Goal: Task Accomplishment & Management: Use online tool/utility

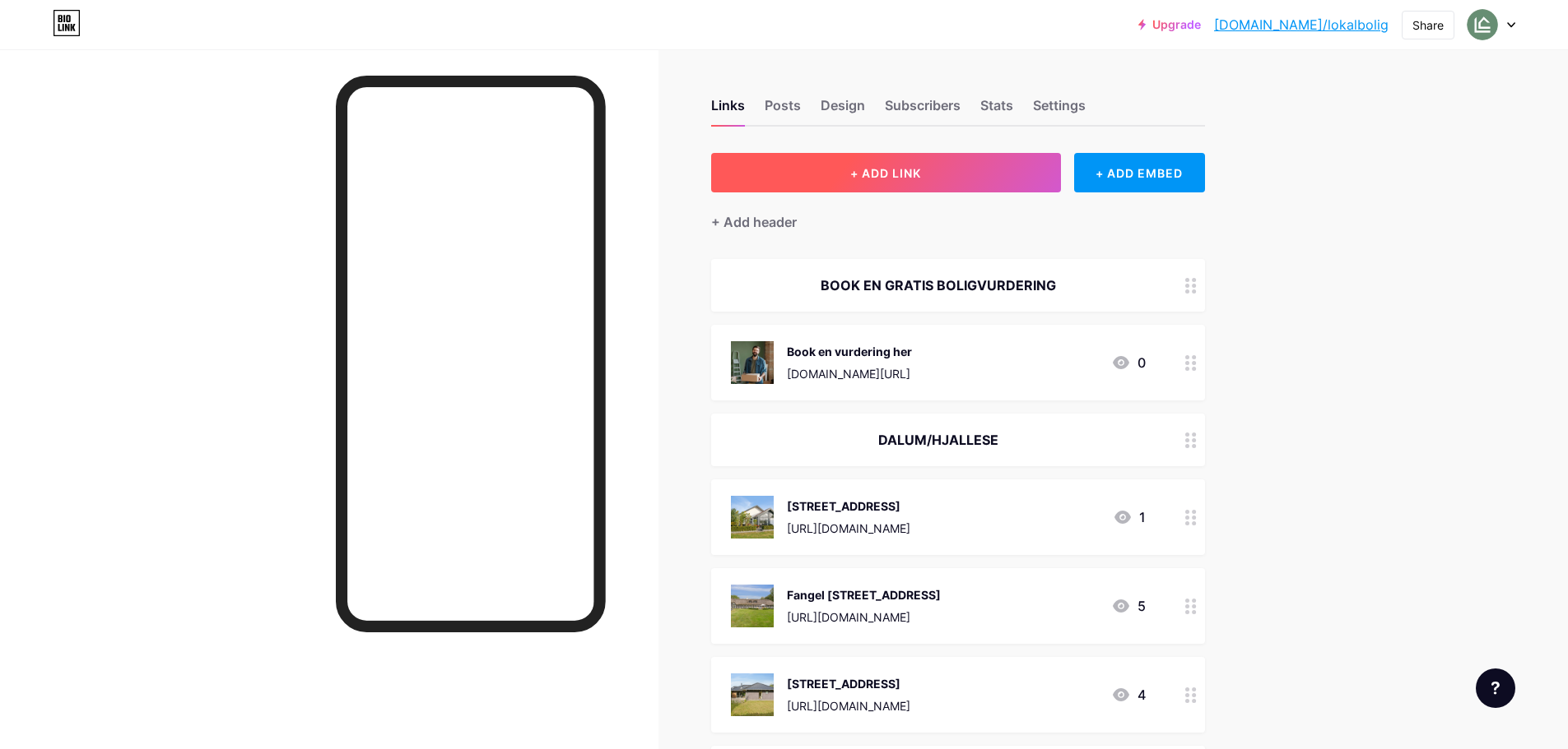
click at [890, 176] on span "+ ADD LINK" at bounding box center [886, 173] width 71 height 14
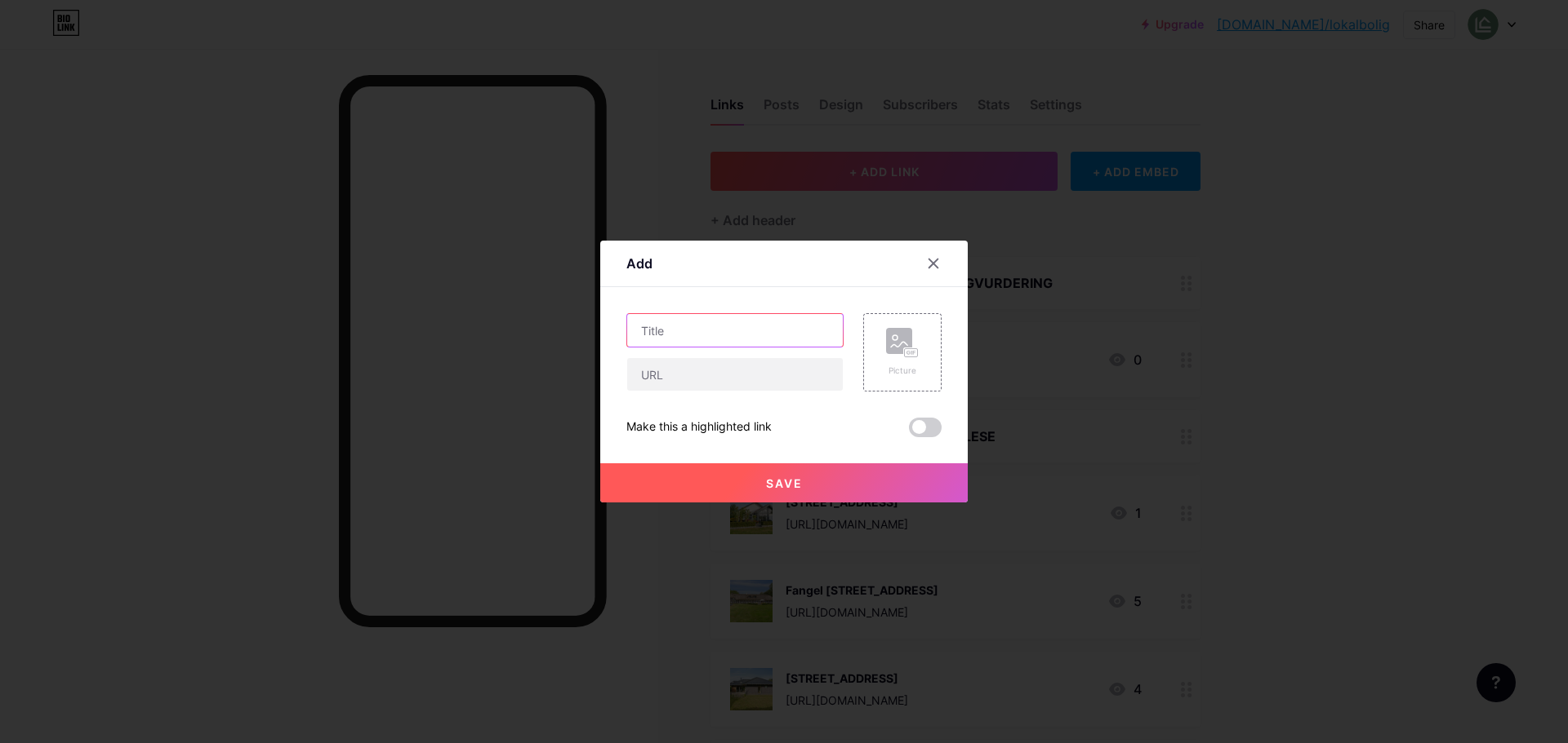
click at [711, 338] on input "text" at bounding box center [735, 329] width 215 height 32
type input "[STREET_ADDRESS]"
click at [734, 383] on input "text" at bounding box center [735, 373] width 215 height 32
paste input "[URL][DOMAIN_NAME]"
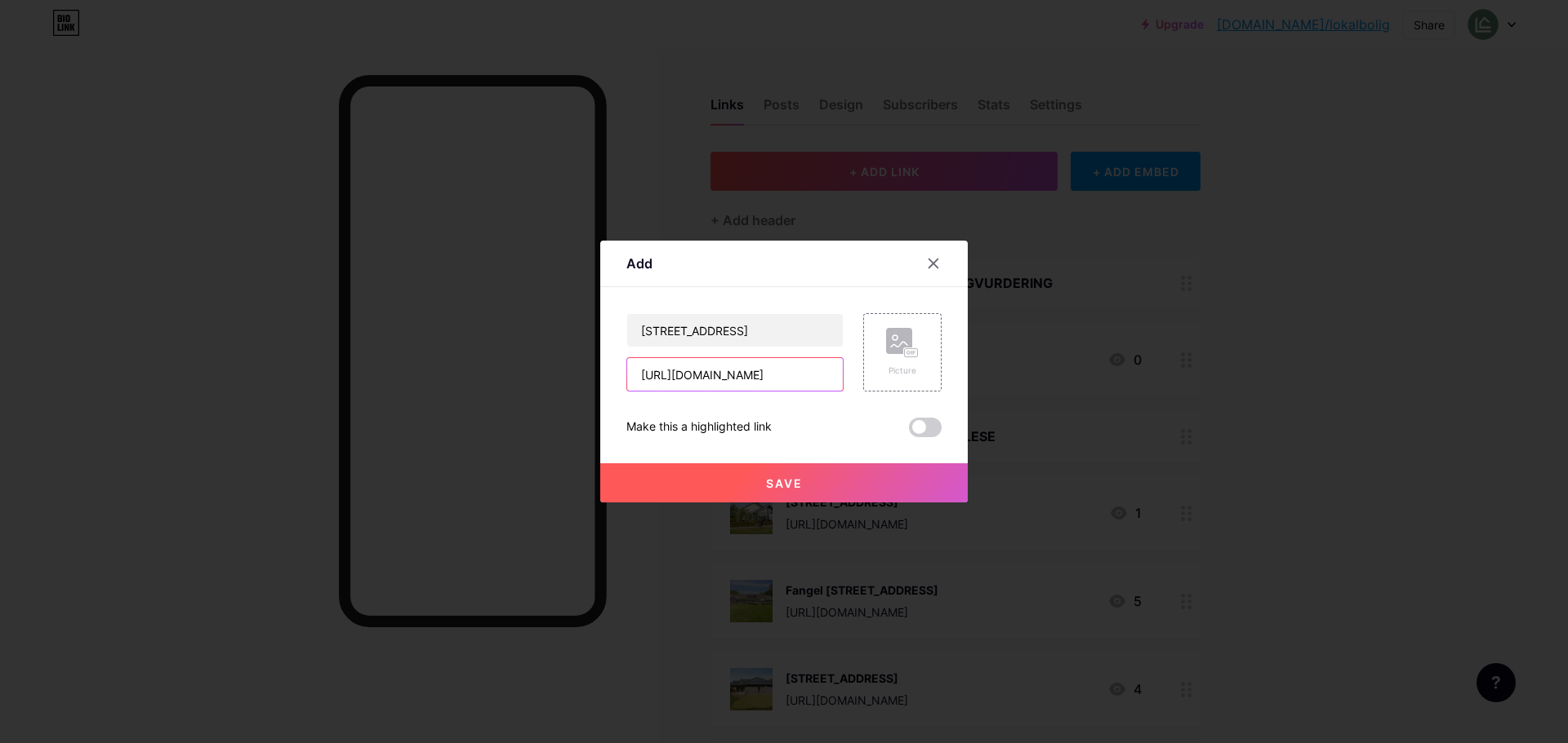
type input "[URL][DOMAIN_NAME]"
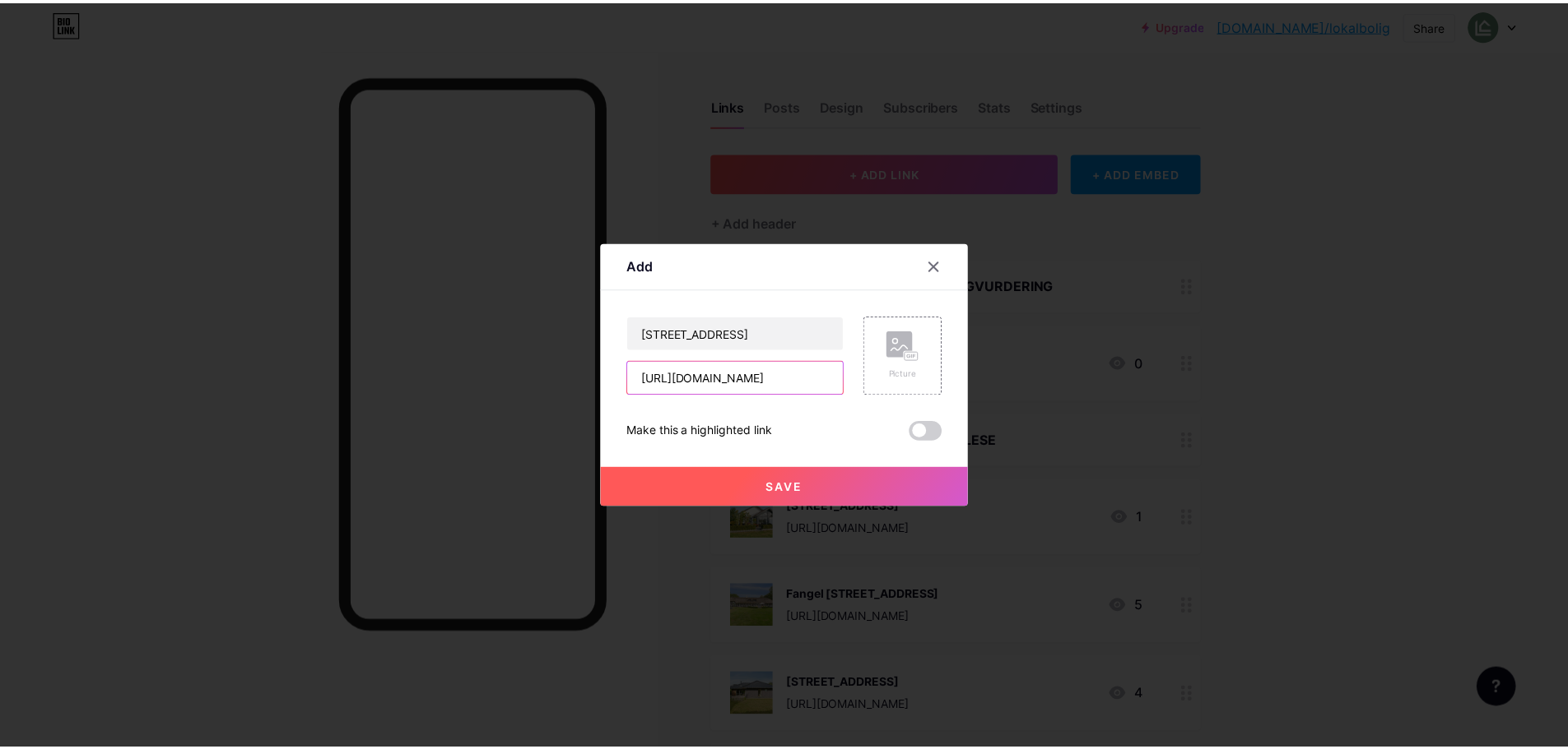
scroll to position [0, 0]
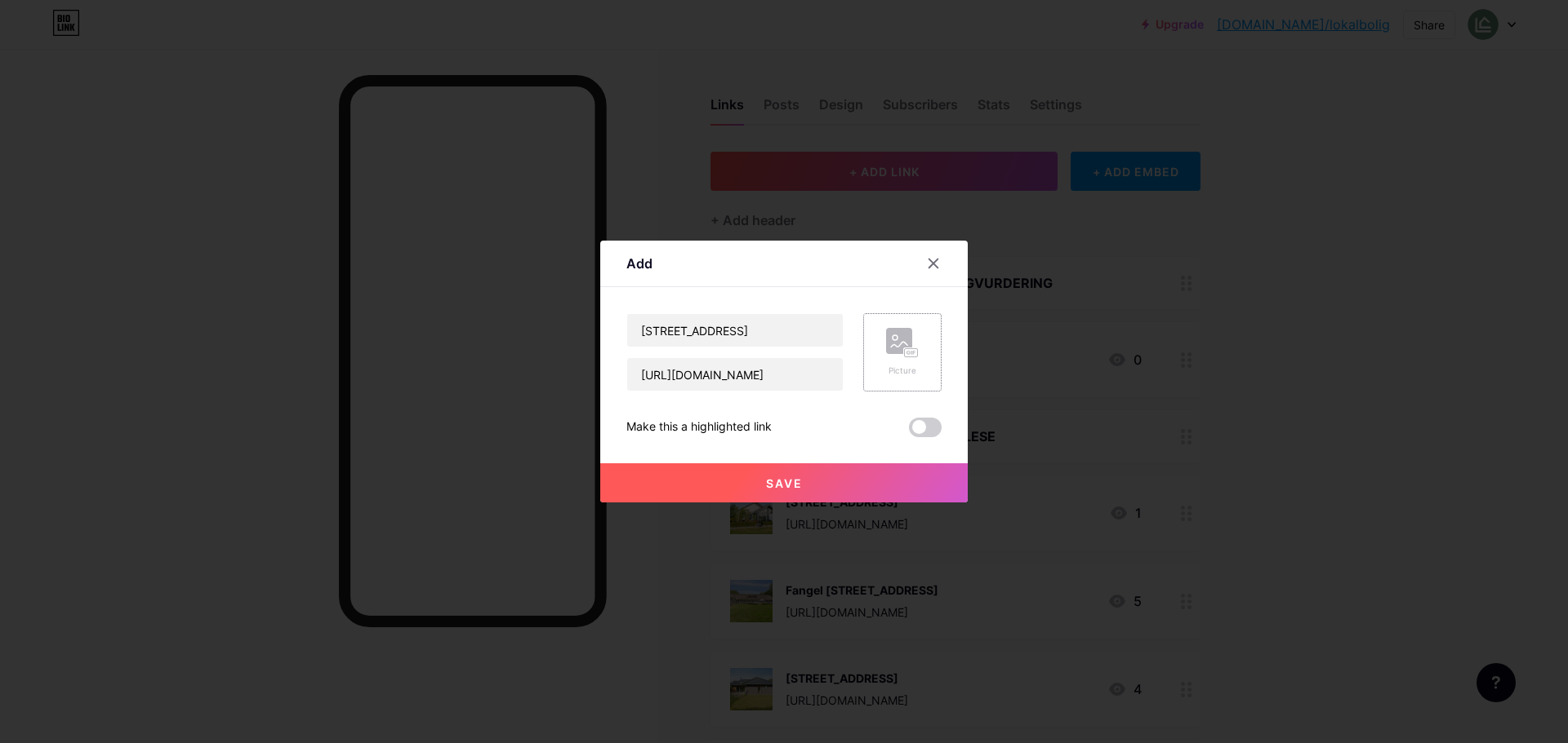
click at [896, 347] on icon at bounding box center [899, 344] width 17 height 5
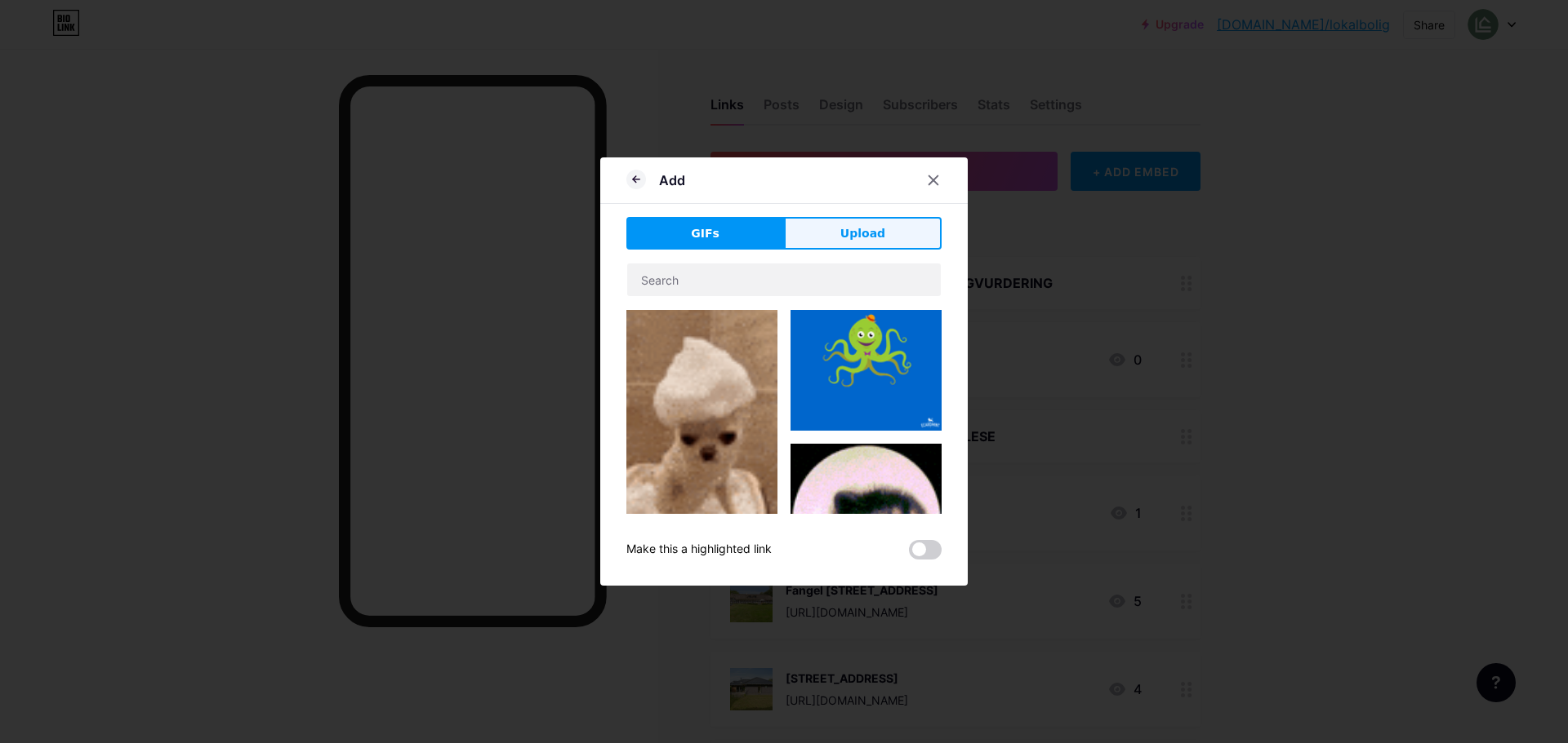
click at [895, 236] on button "Upload" at bounding box center [862, 233] width 157 height 32
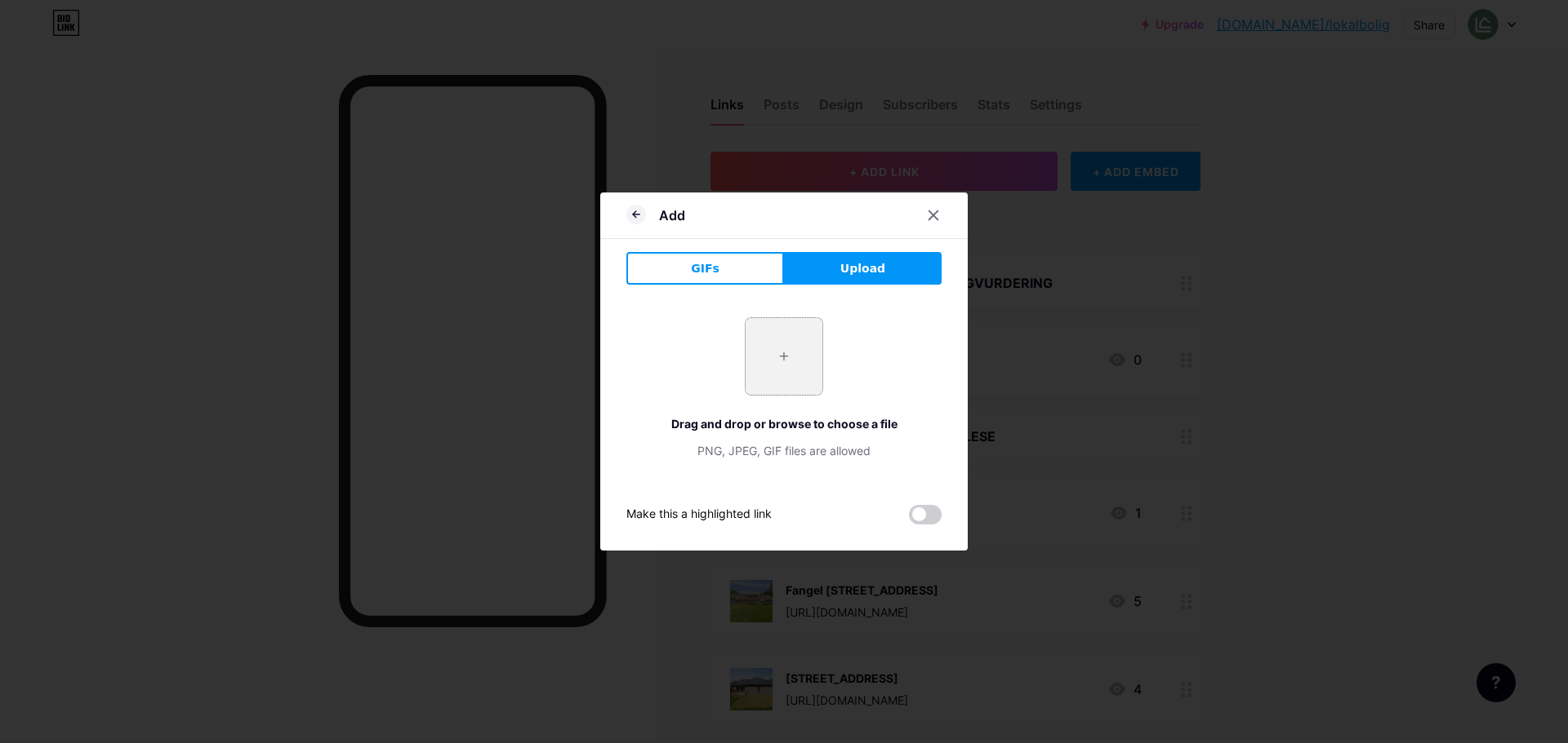
click at [808, 337] on input "file" at bounding box center [784, 357] width 76 height 76
type input "C:\fakepath\hussyd06V2 (1).webp"
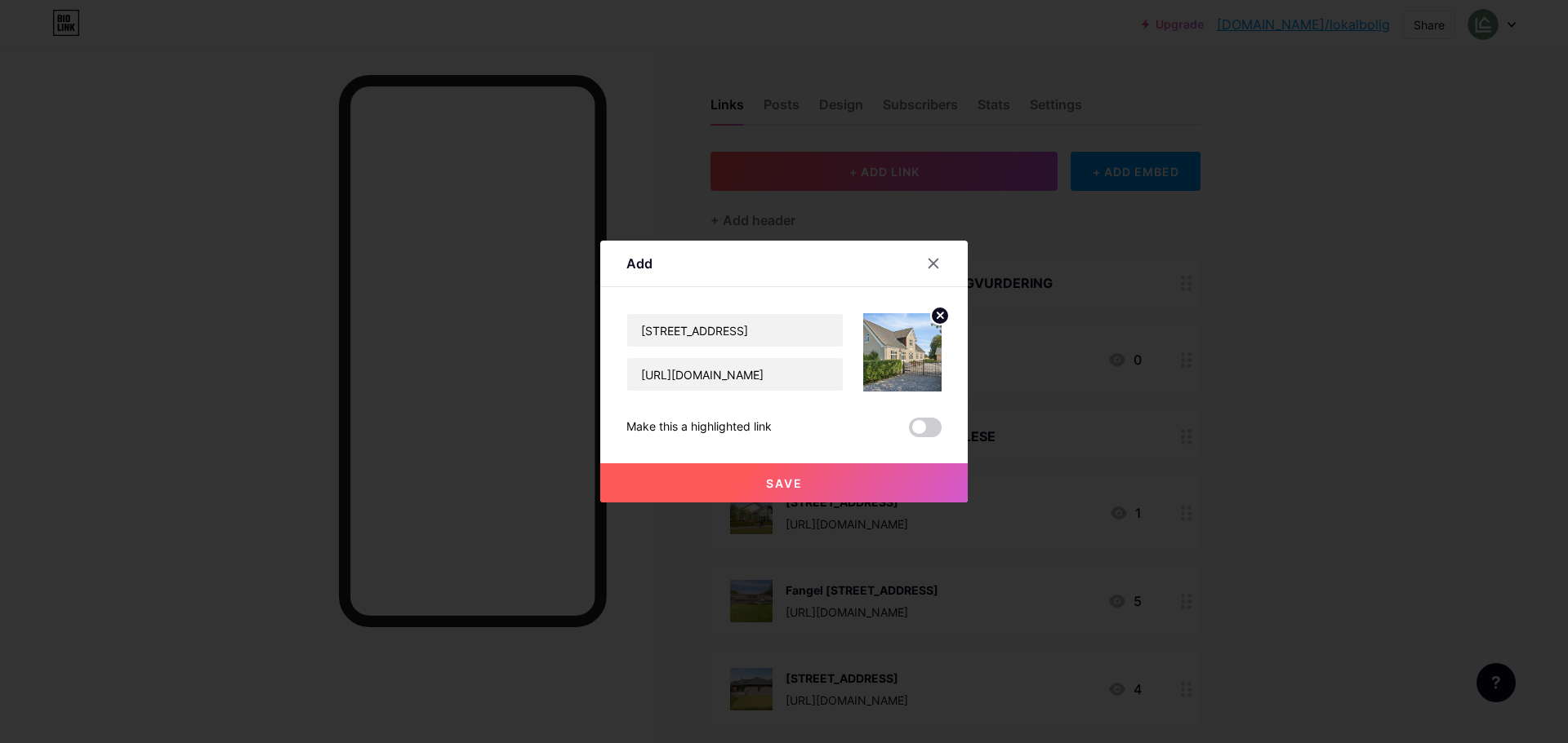
click at [829, 486] on button "Save" at bounding box center [784, 483] width 368 height 39
